Goal: Transaction & Acquisition: Download file/media

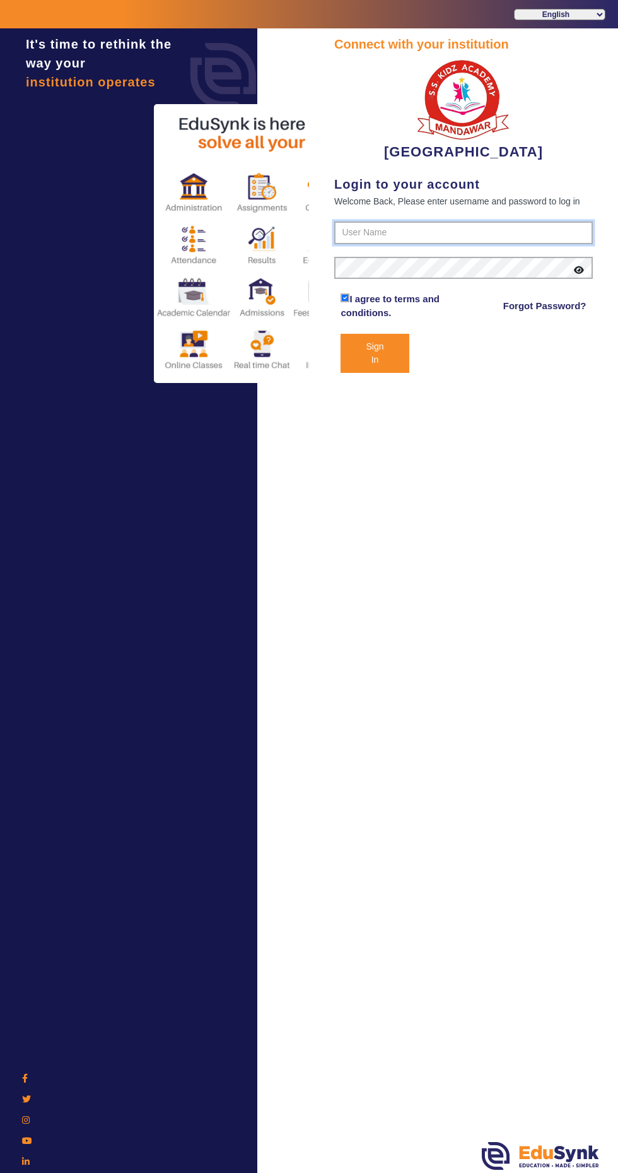
click at [512, 232] on input "text" at bounding box center [463, 232] width 259 height 23
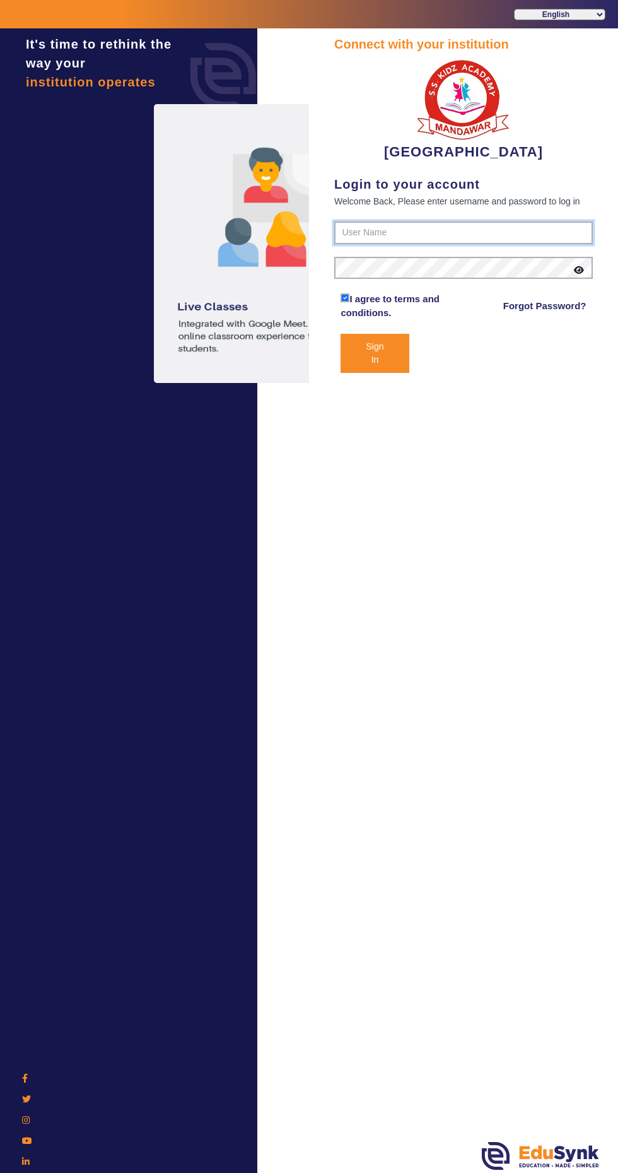
type input "9928895959"
click at [341, 334] on button "Sign In" at bounding box center [375, 353] width 68 height 39
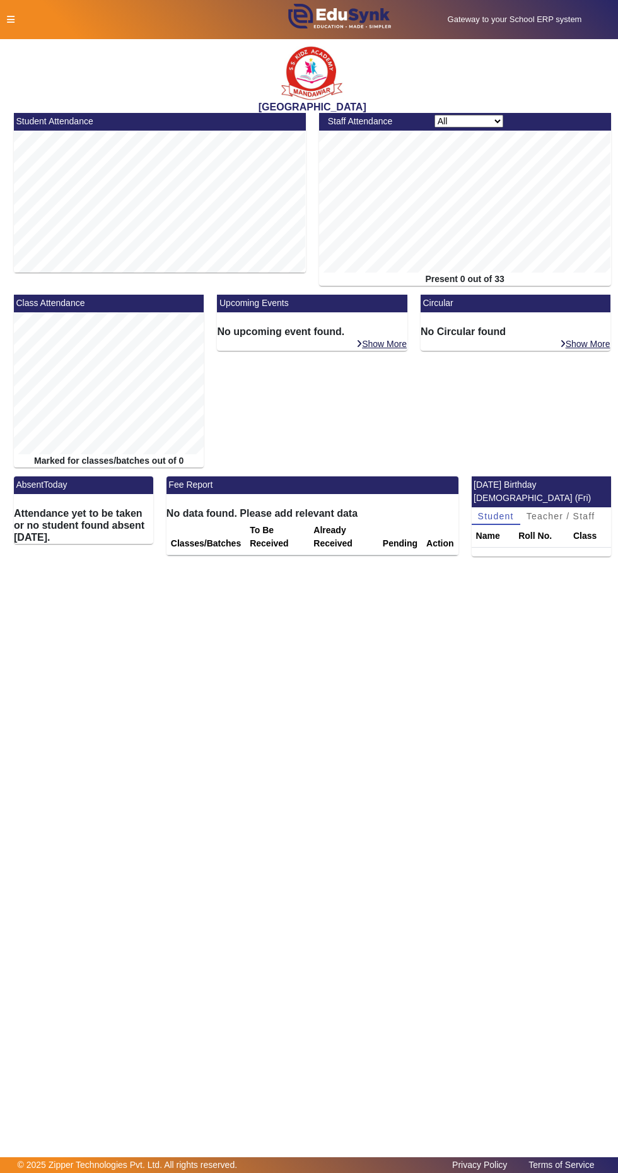
click at [386, 346] on link "Show More" at bounding box center [382, 343] width 52 height 11
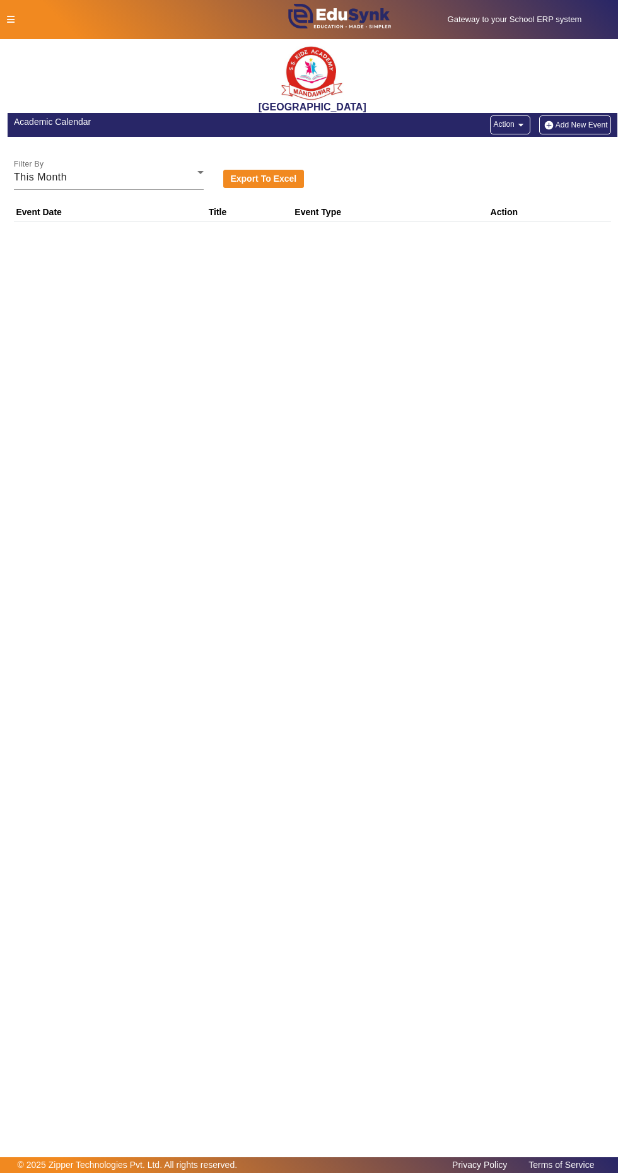
click at [30, 21] on div at bounding box center [129, 19] width 257 height 13
click at [11, 18] on icon at bounding box center [12, 19] width 8 height 9
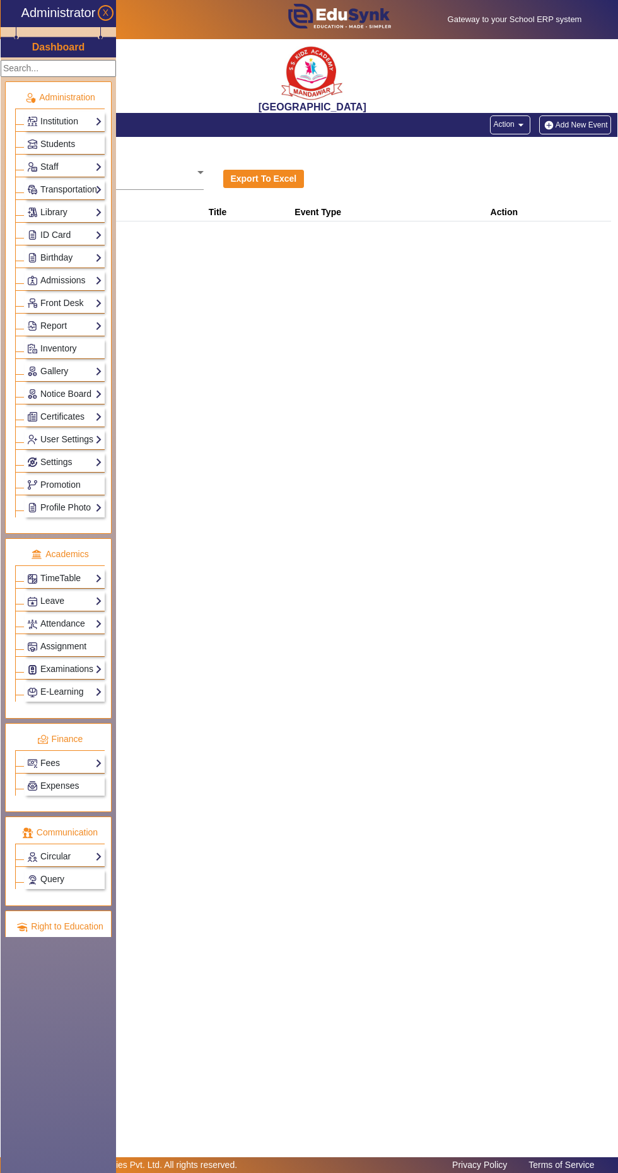
click at [66, 662] on link "Examinations" at bounding box center [64, 669] width 75 height 15
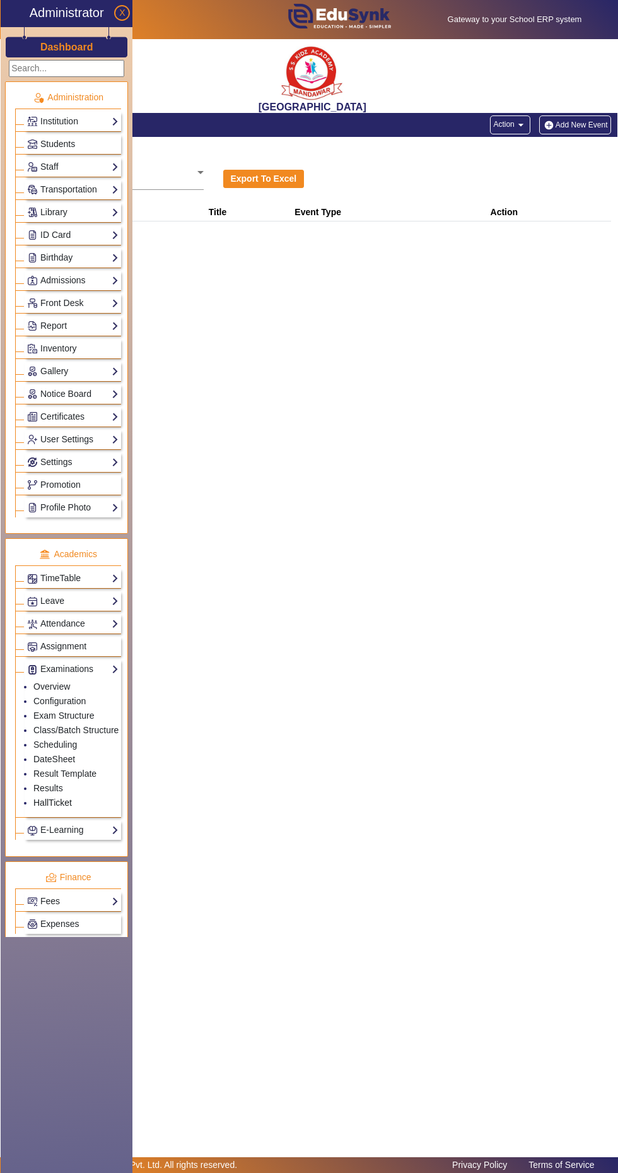
click at [56, 797] on link "HallTicket" at bounding box center [52, 802] width 38 height 10
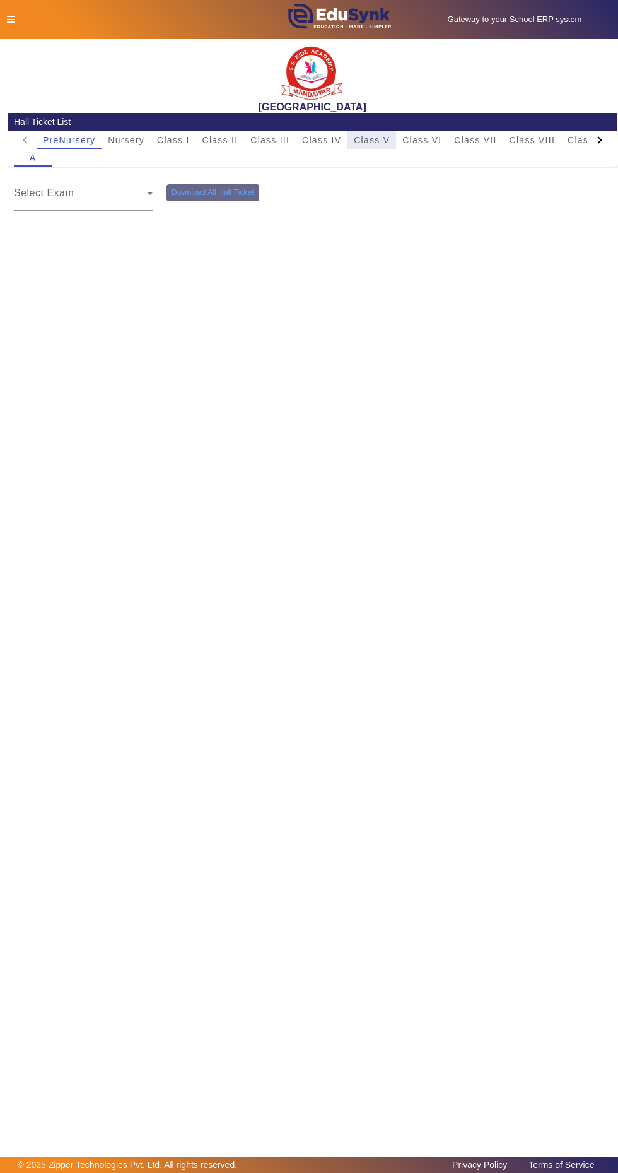
click at [361, 144] on span "Class V" at bounding box center [372, 140] width 36 height 18
click at [245, 205] on div "FA-1" at bounding box center [233, 198] width 133 height 15
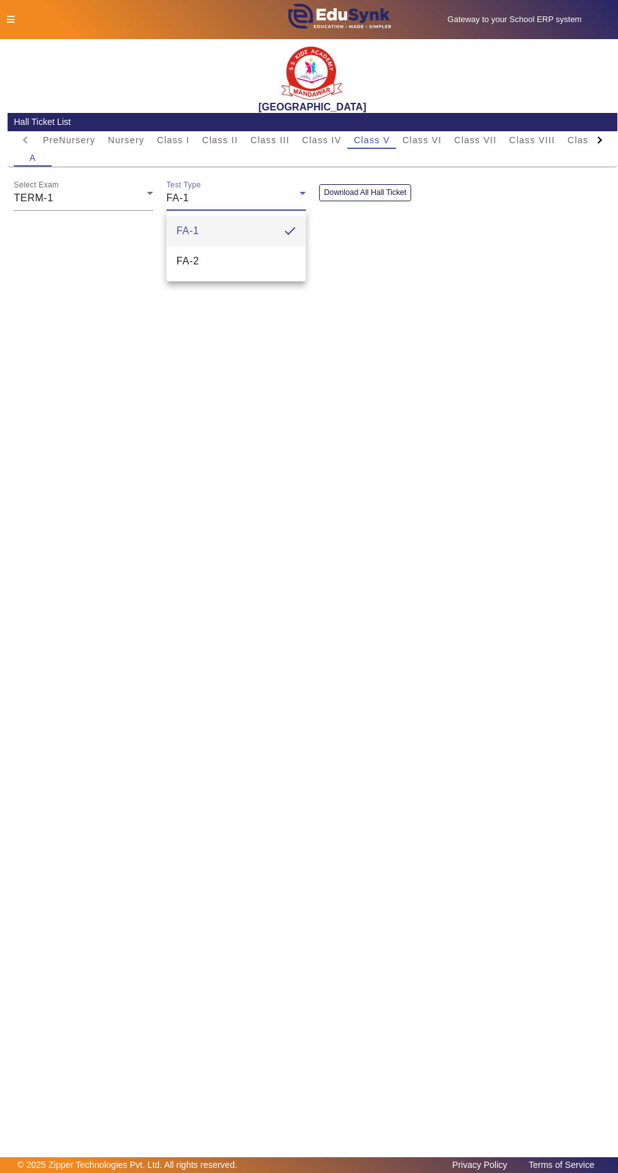
click at [261, 263] on mat-option "FA-2" at bounding box center [236, 261] width 139 height 30
click at [387, 194] on button "Download All Hall Ticket" at bounding box center [365, 192] width 93 height 17
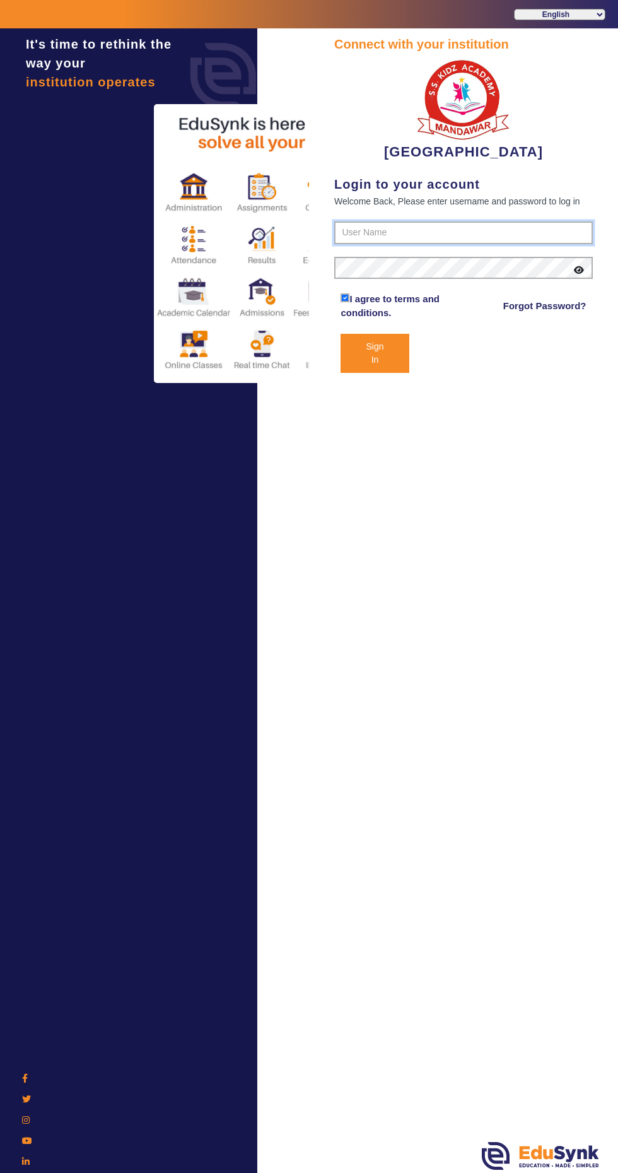
click at [441, 232] on input "text" at bounding box center [463, 232] width 259 height 23
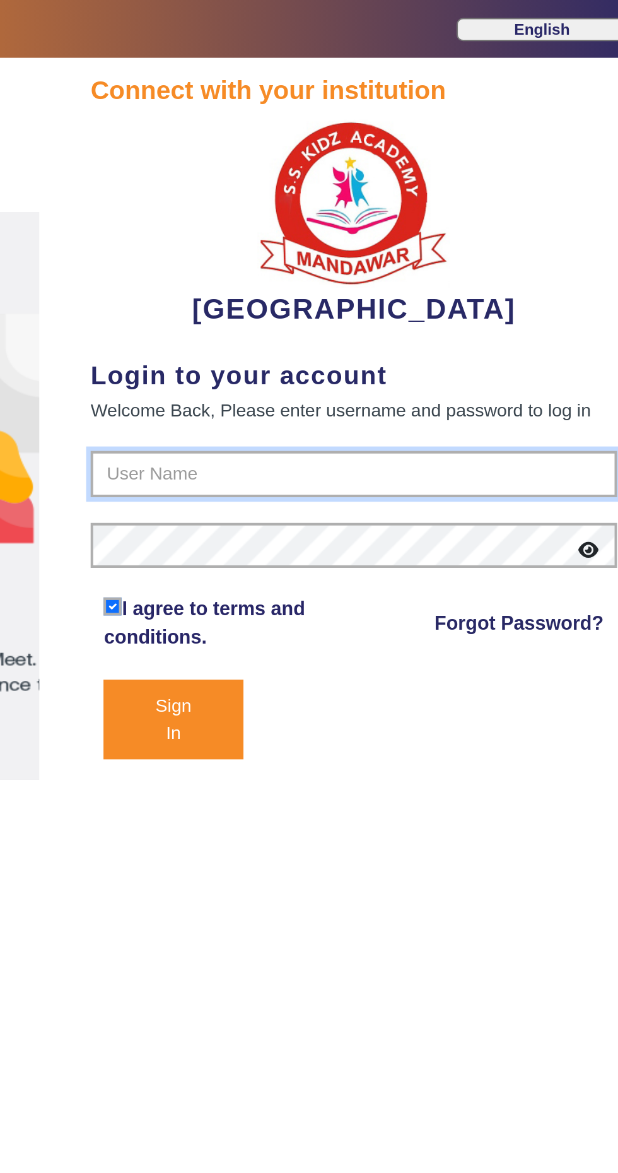
type input "9928895959"
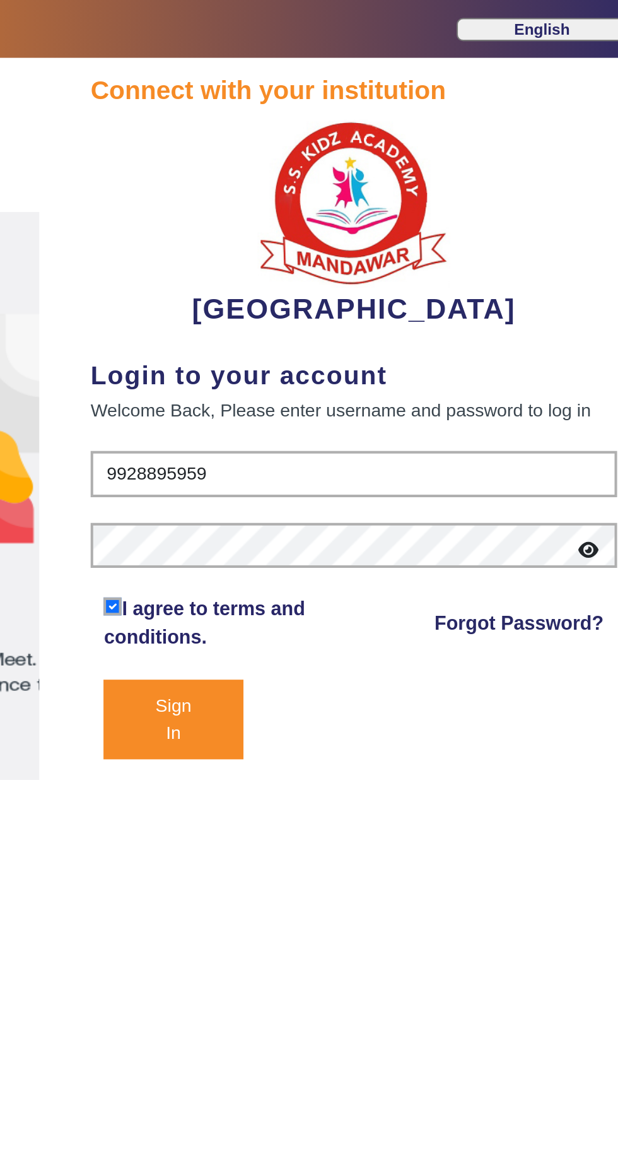
click at [379, 344] on button "Sign In" at bounding box center [375, 353] width 68 height 39
